Goal: Find specific page/section: Find specific page/section

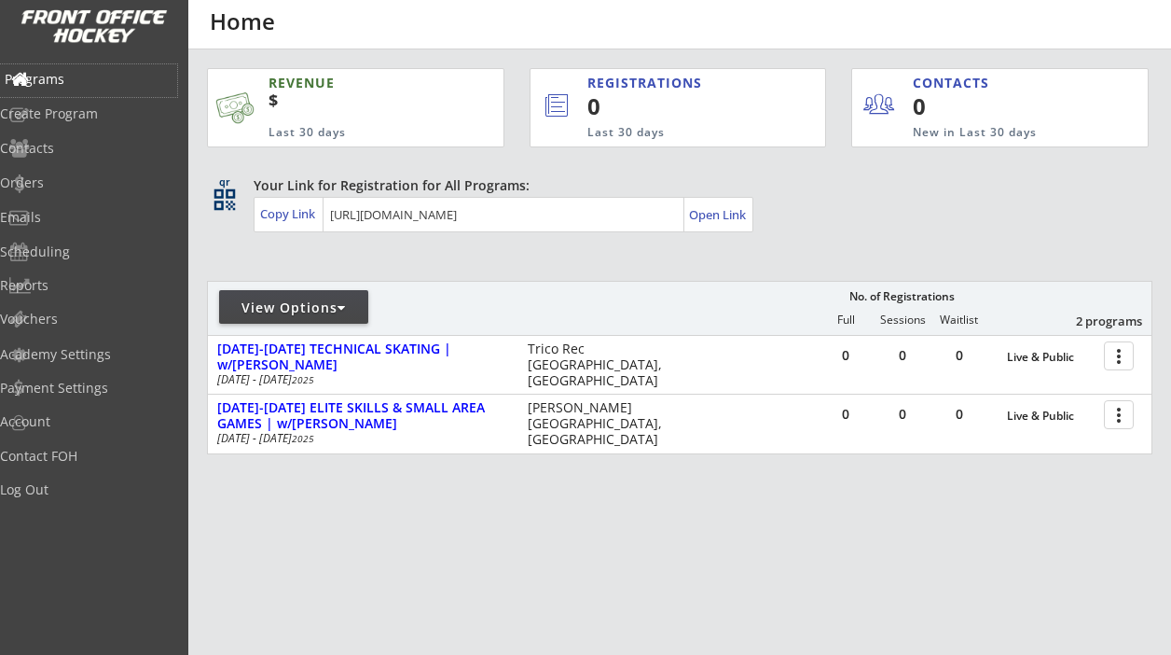
click at [78, 77] on div "Programs" at bounding box center [89, 79] width 168 height 13
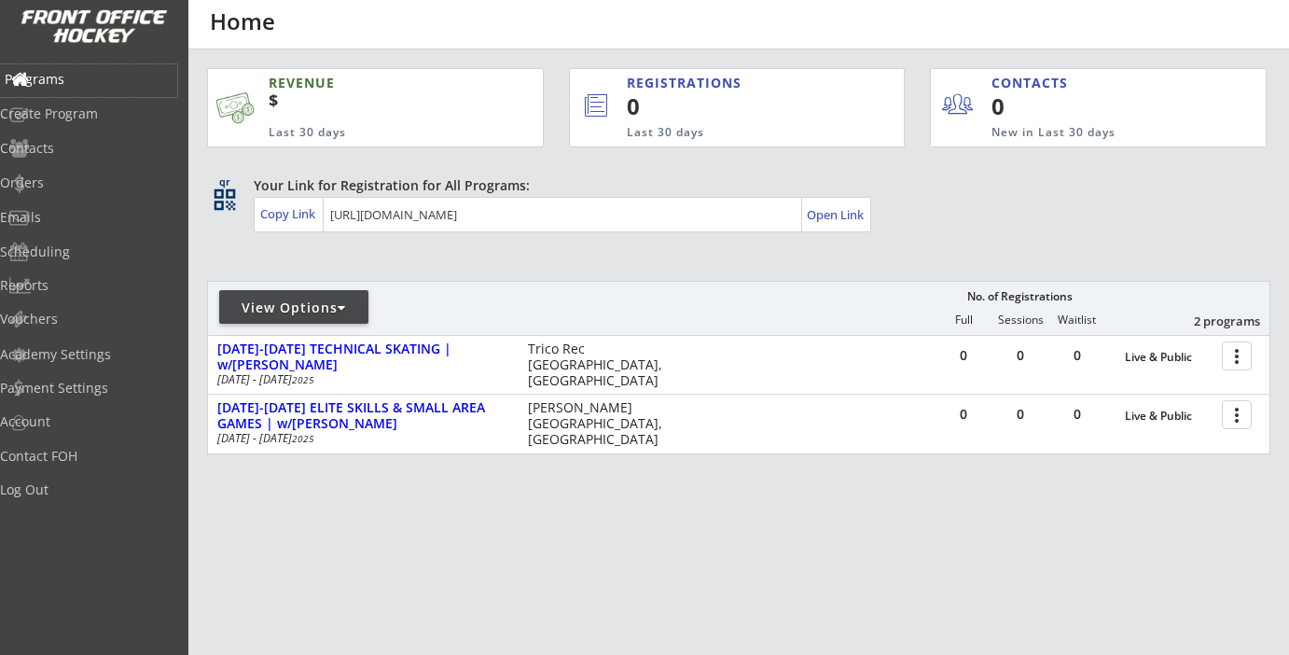
click at [76, 76] on div "Programs" at bounding box center [89, 79] width 168 height 13
click at [88, 80] on div "Programs" at bounding box center [89, 79] width 168 height 13
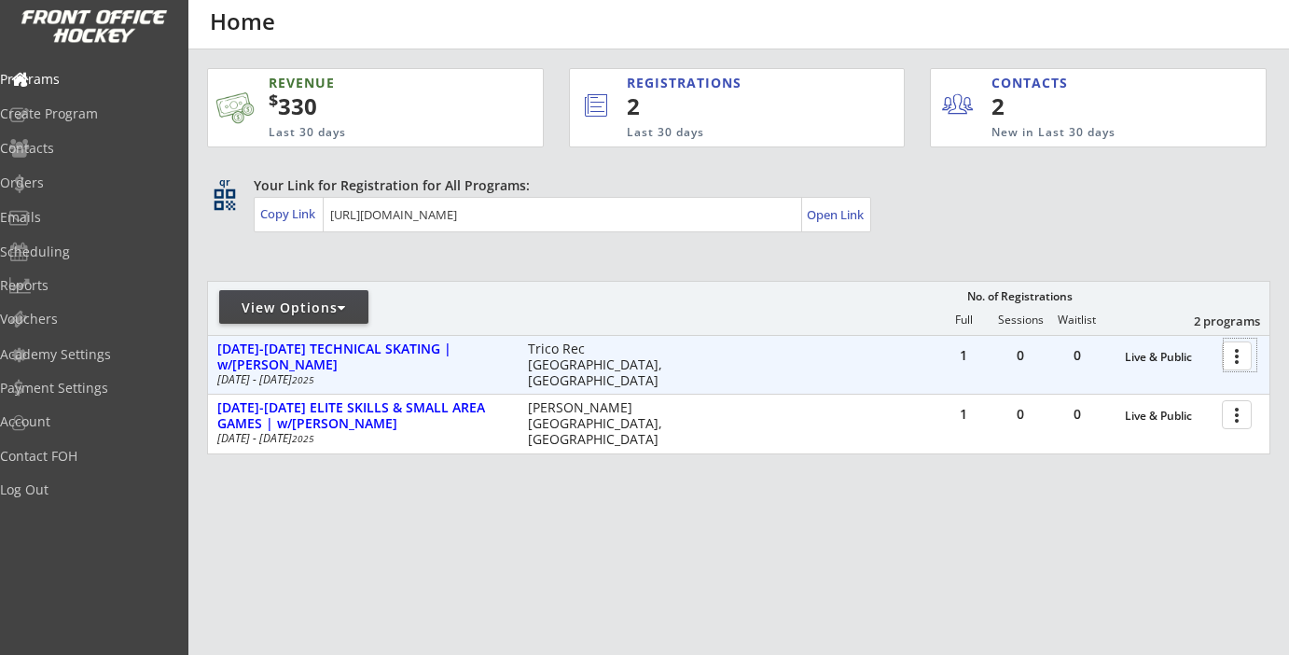
click at [1239, 355] on div at bounding box center [1240, 355] width 33 height 33
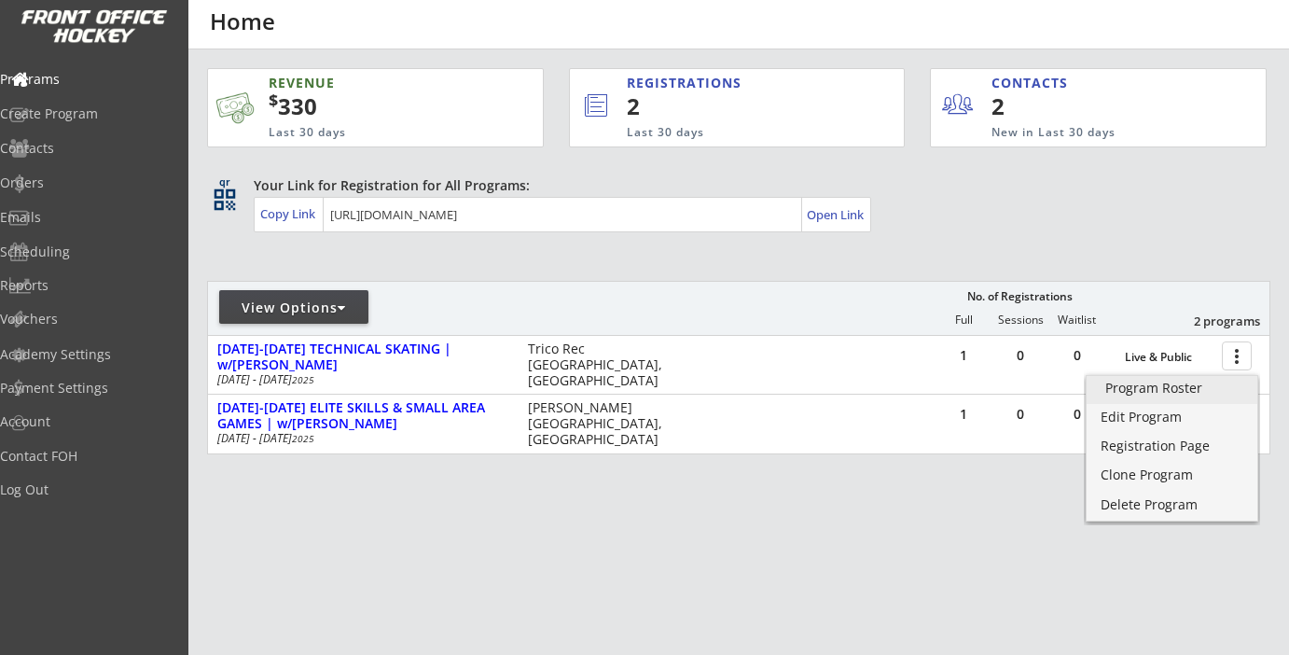
click at [1181, 384] on div "Program Roster" at bounding box center [1171, 387] width 133 height 13
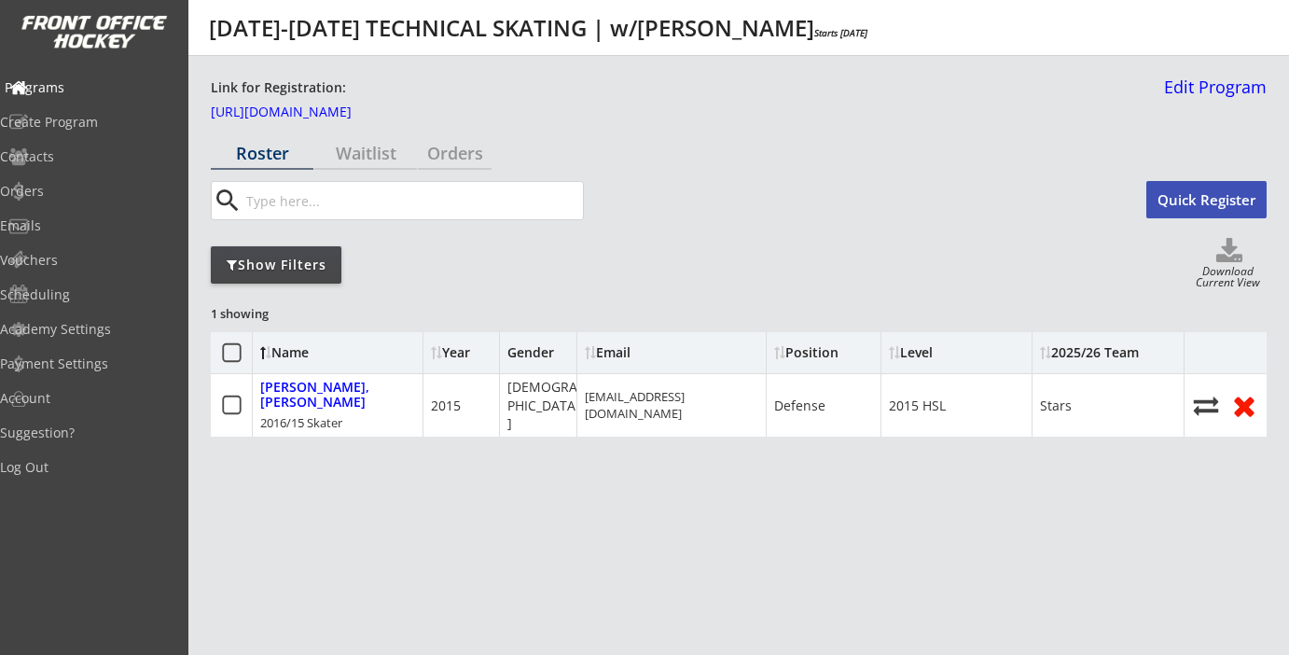
click at [73, 87] on div "Programs" at bounding box center [89, 87] width 168 height 13
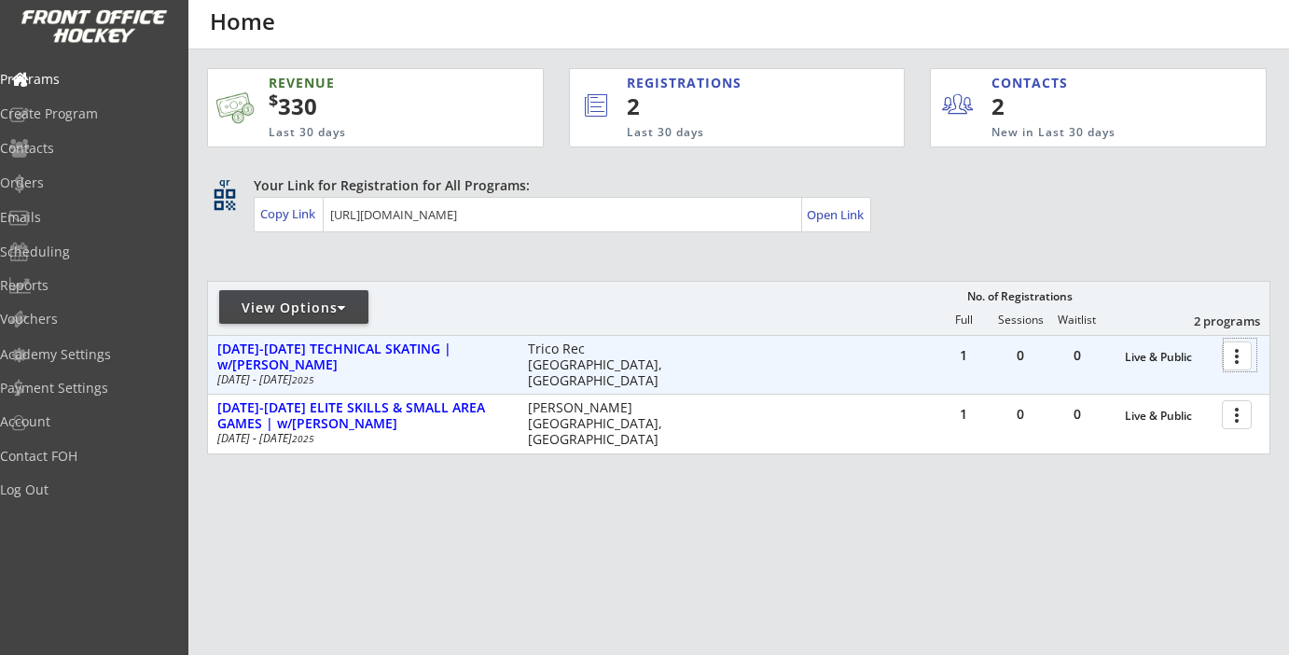
click at [1239, 351] on div at bounding box center [1240, 355] width 33 height 33
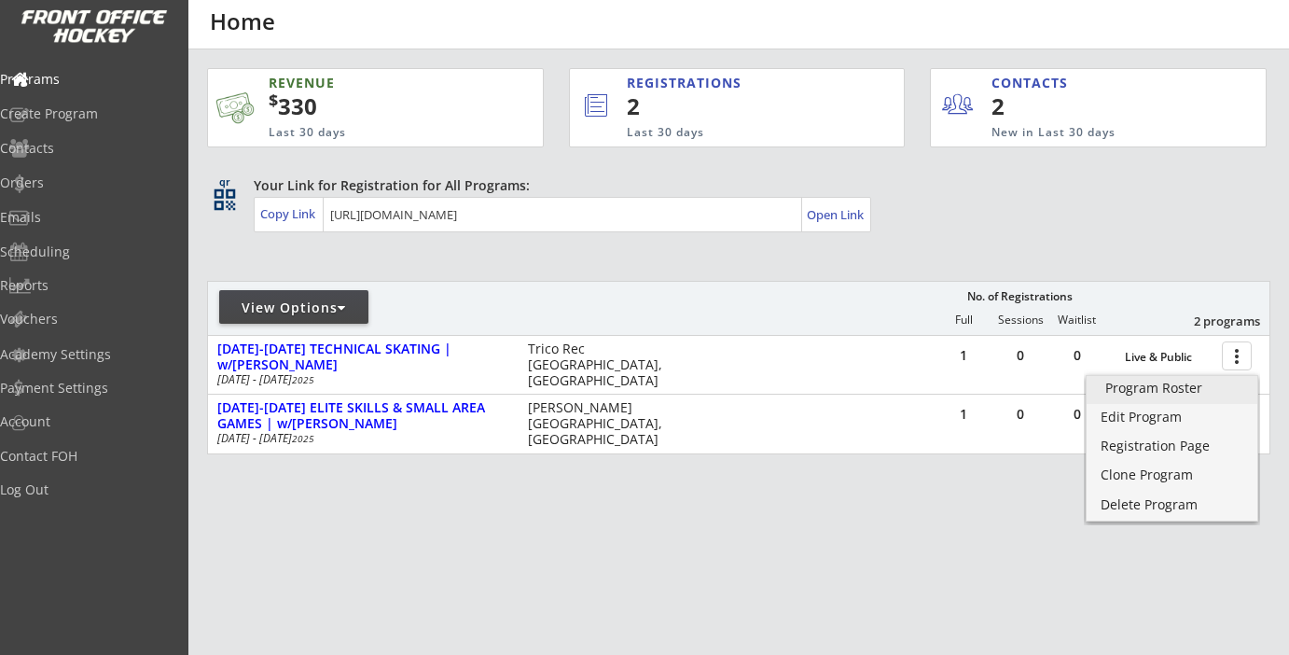
click at [1209, 394] on div "Program Roster" at bounding box center [1171, 387] width 133 height 13
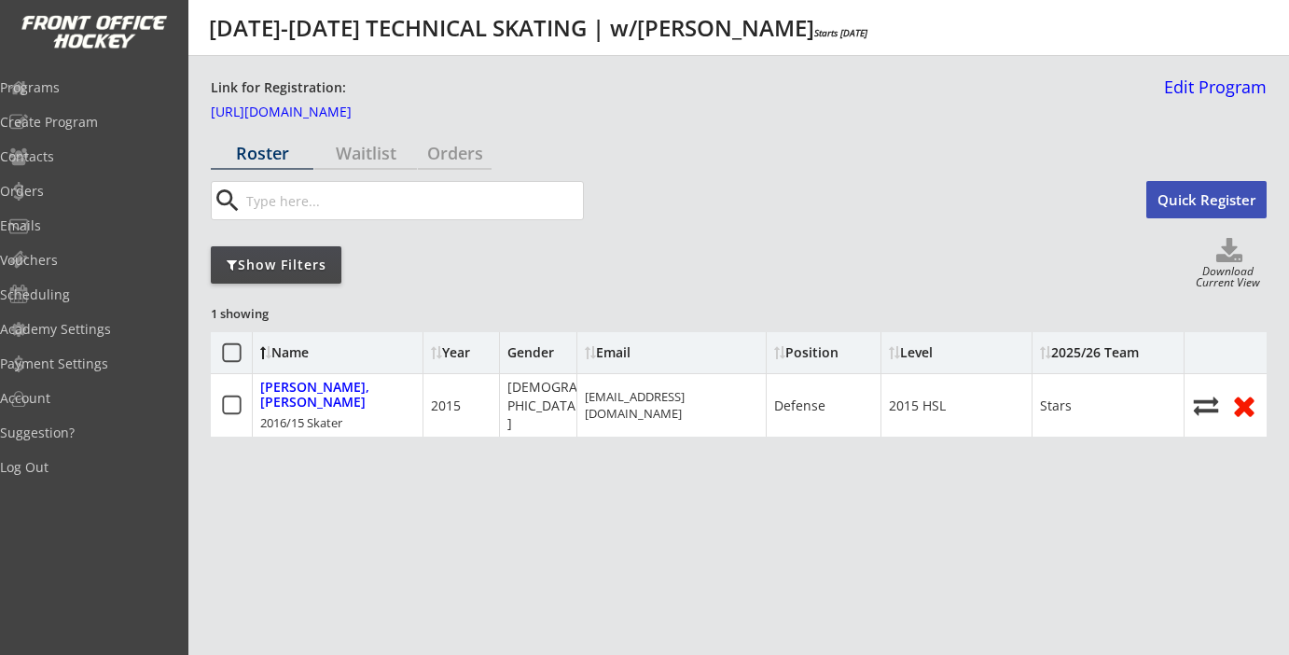
click at [912, 348] on div "Level" at bounding box center [957, 352] width 136 height 13
click at [917, 350] on div "Level" at bounding box center [957, 352] width 136 height 13
click at [99, 89] on div "Programs" at bounding box center [89, 87] width 168 height 13
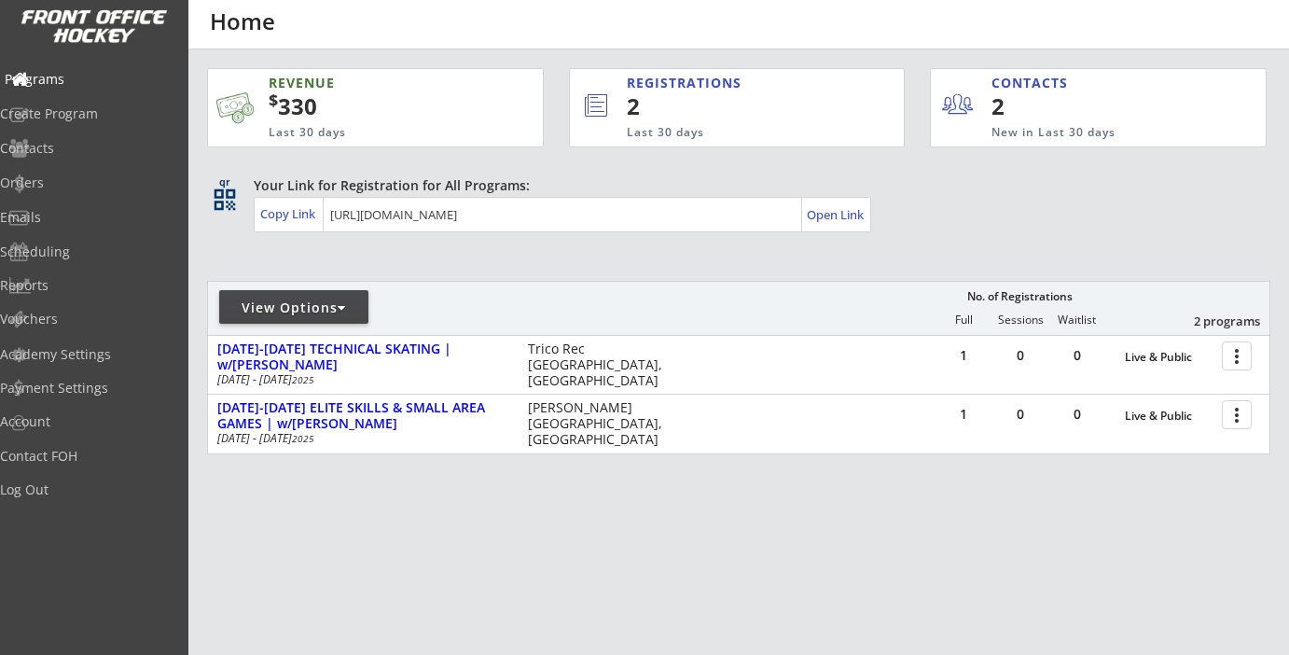
click at [85, 78] on div "Programs" at bounding box center [89, 79] width 168 height 13
